Goal: Information Seeking & Learning: Learn about a topic

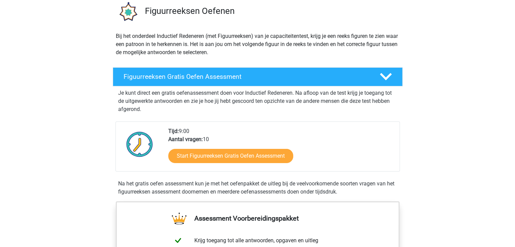
scroll to position [68, 0]
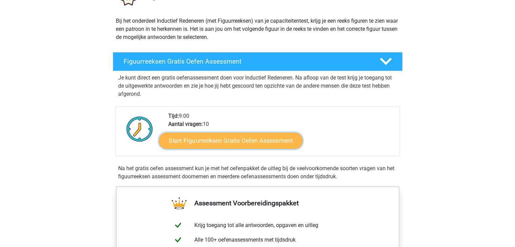
click at [255, 142] on link "Start Figuurreeksen Gratis Oefen Assessment" at bounding box center [231, 141] width 144 height 16
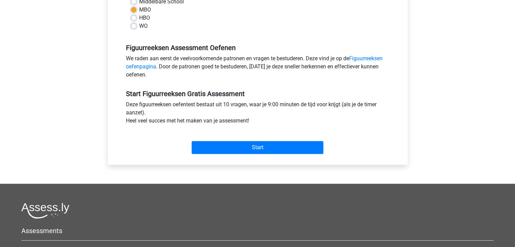
scroll to position [203, 0]
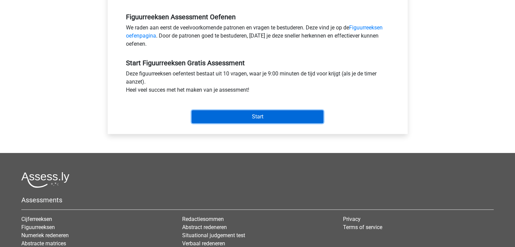
click at [262, 116] on input "Start" at bounding box center [258, 116] width 132 height 13
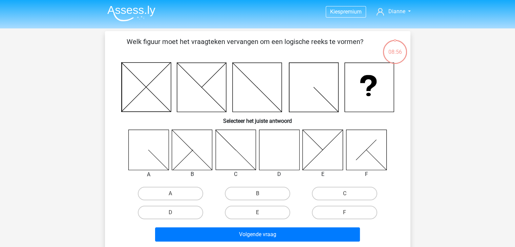
click at [276, 161] on icon at bounding box center [279, 150] width 40 height 40
click at [176, 217] on label "D" at bounding box center [170, 213] width 65 height 14
click at [175, 217] on input "D" at bounding box center [172, 215] width 4 height 4
radio input "true"
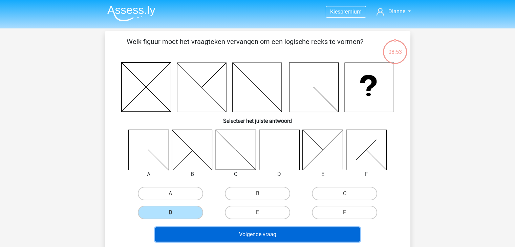
click at [231, 233] on button "Volgende vraag" at bounding box center [257, 235] width 205 height 14
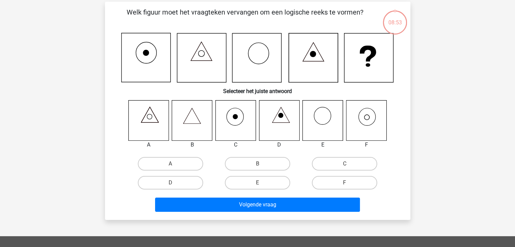
scroll to position [31, 0]
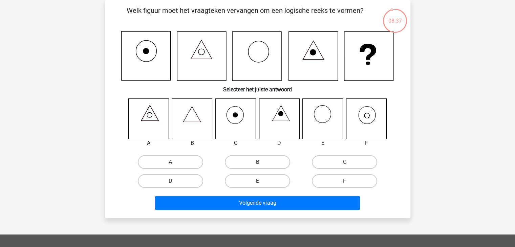
click at [345, 184] on input "F" at bounding box center [347, 183] width 4 height 4
radio input "true"
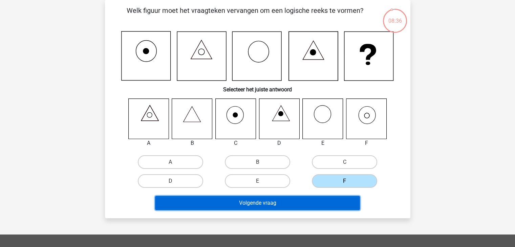
click at [321, 208] on button "Volgende vraag" at bounding box center [257, 203] width 205 height 14
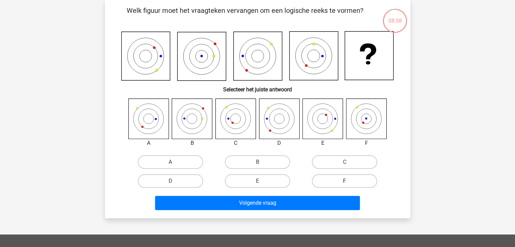
click at [351, 186] on label "F" at bounding box center [344, 182] width 65 height 14
click at [349, 186] on input "F" at bounding box center [347, 183] width 4 height 4
radio input "true"
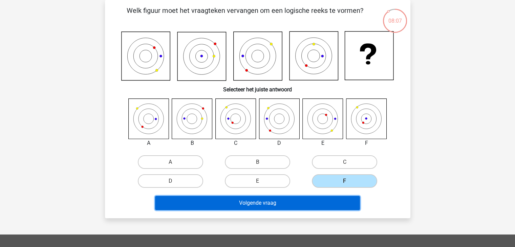
click at [330, 203] on button "Volgende vraag" at bounding box center [257, 203] width 205 height 14
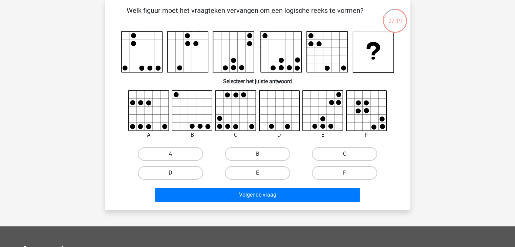
click at [354, 149] on label "C" at bounding box center [344, 154] width 65 height 14
click at [349, 154] on input "C" at bounding box center [347, 156] width 4 height 4
radio input "true"
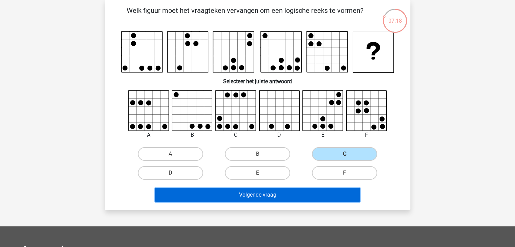
click at [322, 189] on button "Volgende vraag" at bounding box center [257, 195] width 205 height 14
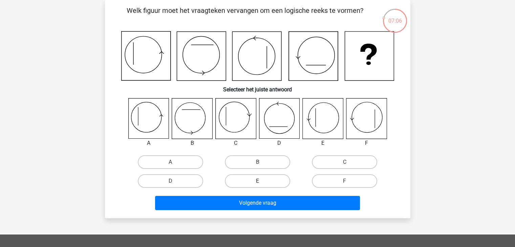
click at [239, 184] on label "E" at bounding box center [257, 182] width 65 height 14
click at [258, 184] on input "E" at bounding box center [260, 183] width 4 height 4
radio input "true"
click at [150, 123] on icon at bounding box center [148, 119] width 40 height 40
click at [177, 161] on label "A" at bounding box center [170, 163] width 65 height 14
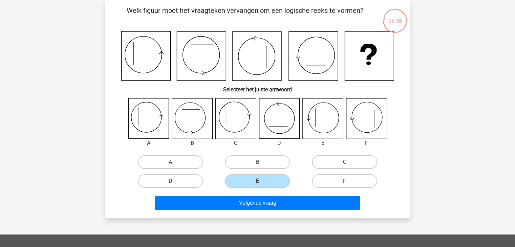
click at [175, 162] on input "A" at bounding box center [172, 164] width 4 height 4
radio input "true"
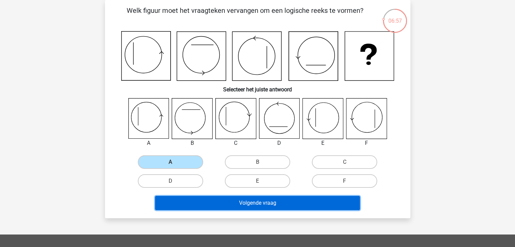
click at [232, 207] on button "Volgende vraag" at bounding box center [257, 203] width 205 height 14
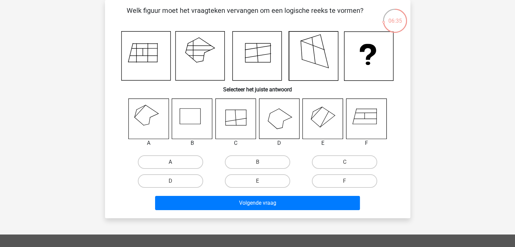
click at [156, 164] on label "A" at bounding box center [170, 163] width 65 height 14
click at [170, 164] on input "A" at bounding box center [172, 164] width 4 height 4
radio input "true"
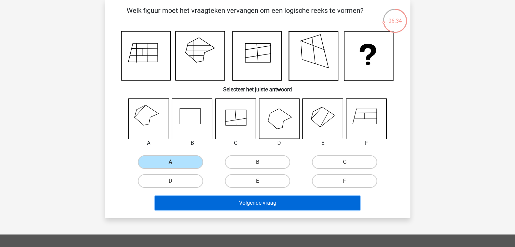
click at [211, 201] on button "Volgende vraag" at bounding box center [257, 203] width 205 height 14
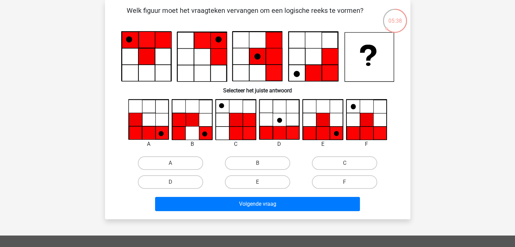
click at [323, 120] on icon at bounding box center [323, 119] width 13 height 13
click at [261, 181] on label "E" at bounding box center [257, 183] width 65 height 14
click at [261, 182] on input "E" at bounding box center [260, 184] width 4 height 4
radio input "true"
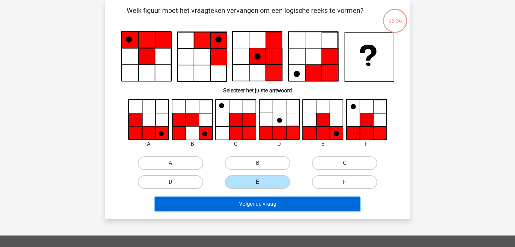
click at [259, 203] on button "Volgende vraag" at bounding box center [257, 204] width 205 height 14
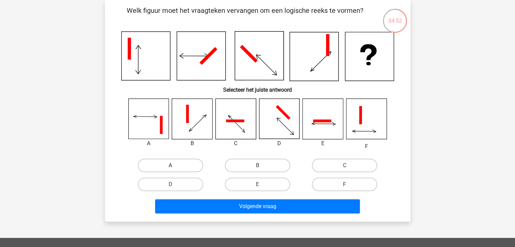
click at [189, 165] on label "A" at bounding box center [170, 166] width 65 height 14
click at [175, 166] on input "A" at bounding box center [172, 168] width 4 height 4
radio input "true"
click at [225, 213] on div "Volgende vraag" at bounding box center [258, 208] width 262 height 17
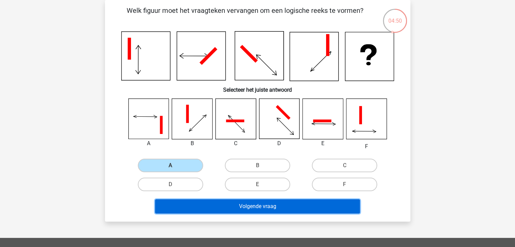
click at [243, 209] on button "Volgende vraag" at bounding box center [257, 207] width 205 height 14
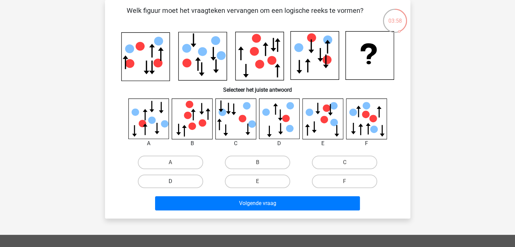
click at [193, 178] on label "D" at bounding box center [170, 182] width 65 height 14
click at [175, 182] on input "D" at bounding box center [172, 184] width 4 height 4
radio input "true"
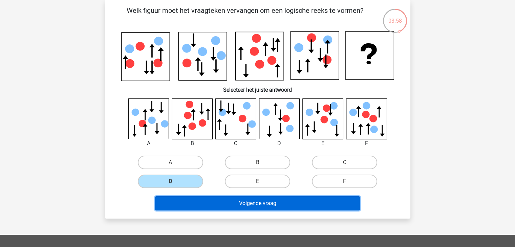
click at [211, 202] on button "Volgende vraag" at bounding box center [257, 204] width 205 height 14
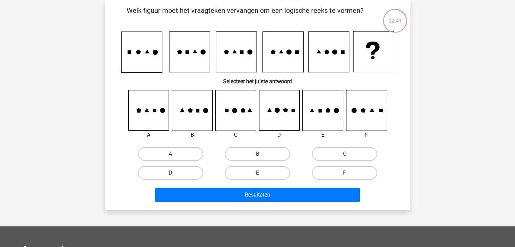
click at [264, 169] on label "E" at bounding box center [257, 173] width 65 height 14
click at [262, 173] on input "E" at bounding box center [260, 175] width 4 height 4
radio input "true"
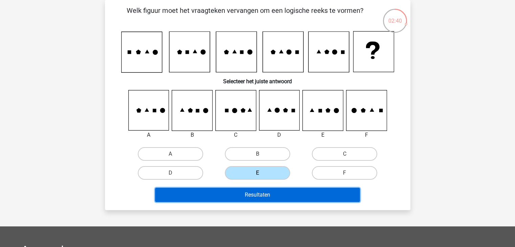
click at [270, 197] on button "Resultaten" at bounding box center [257, 195] width 205 height 14
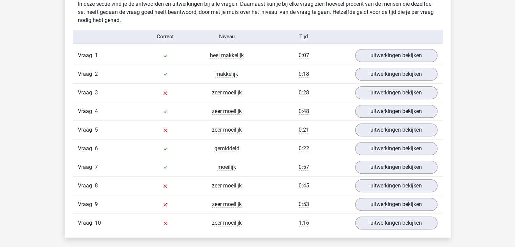
scroll to position [542, 0]
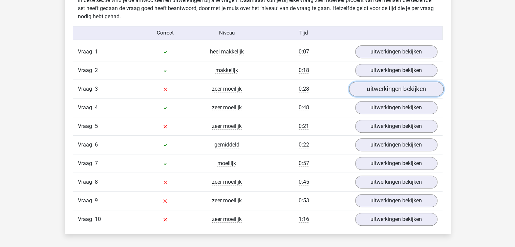
click at [394, 86] on link "uitwerkingen bekijken" at bounding box center [396, 89] width 95 height 15
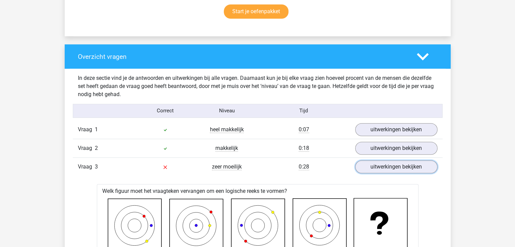
scroll to position [474, 0]
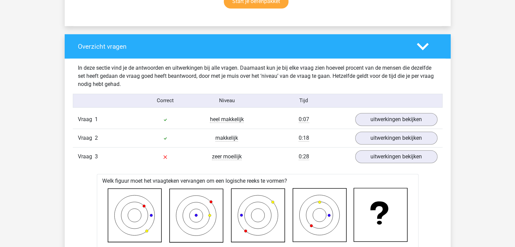
click at [421, 47] on polygon at bounding box center [423, 46] width 12 height 7
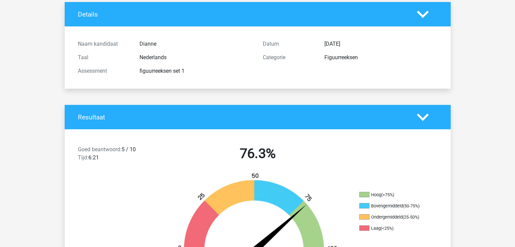
scroll to position [0, 0]
